Goal: Find specific page/section: Find specific page/section

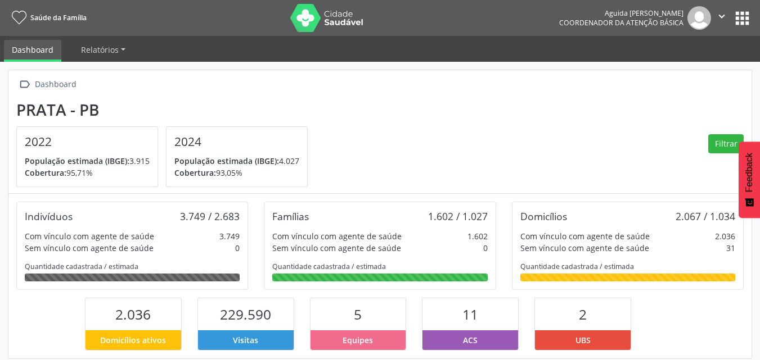
click at [743, 19] on button "apps" at bounding box center [742, 18] width 20 height 20
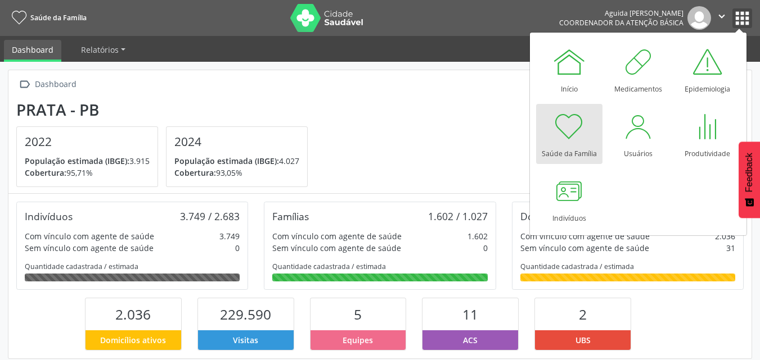
scroll to position [187, 248]
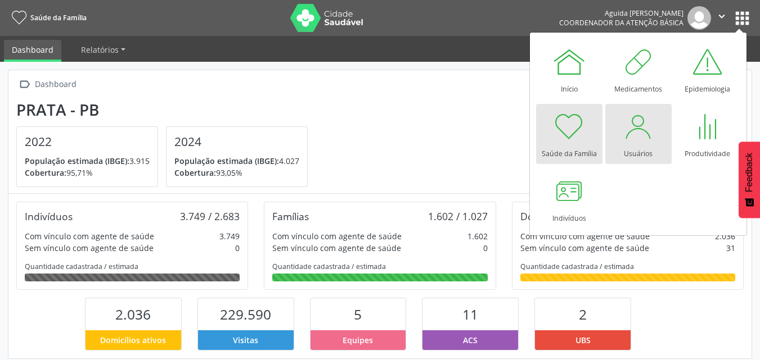
click at [621, 140] on div at bounding box center [638, 127] width 34 height 34
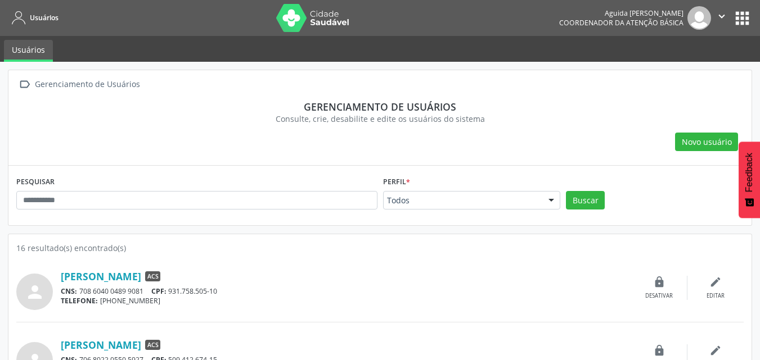
click at [752, 16] on nav "Usuários Aguida Maria de Lima Prata Leite Coordenador da Atenção Básica  Confi…" at bounding box center [380, 18] width 760 height 36
click at [740, 20] on button "apps" at bounding box center [742, 18] width 20 height 20
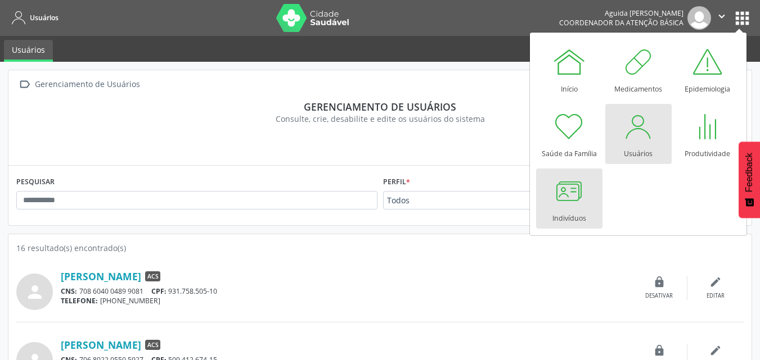
click at [573, 199] on div at bounding box center [569, 191] width 34 height 34
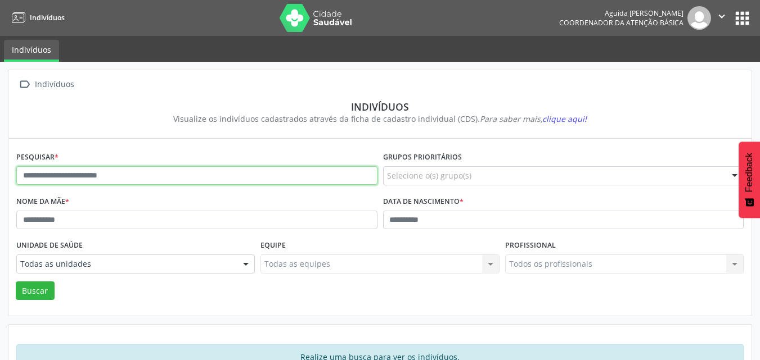
click at [67, 181] on input "text" at bounding box center [196, 175] width 361 height 19
type input "**********"
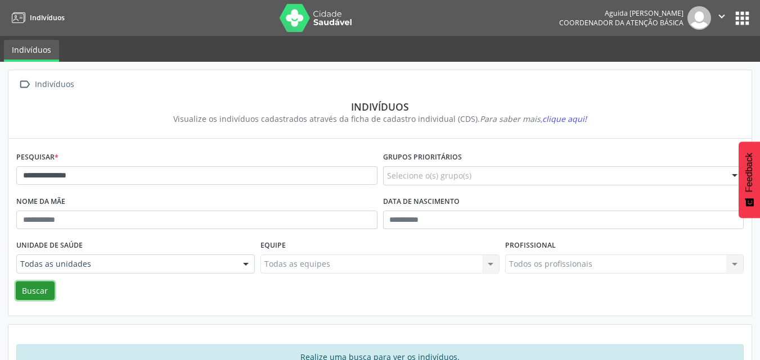
click at [31, 290] on button "Buscar" at bounding box center [35, 291] width 39 height 19
